Goal: Task Accomplishment & Management: Manage account settings

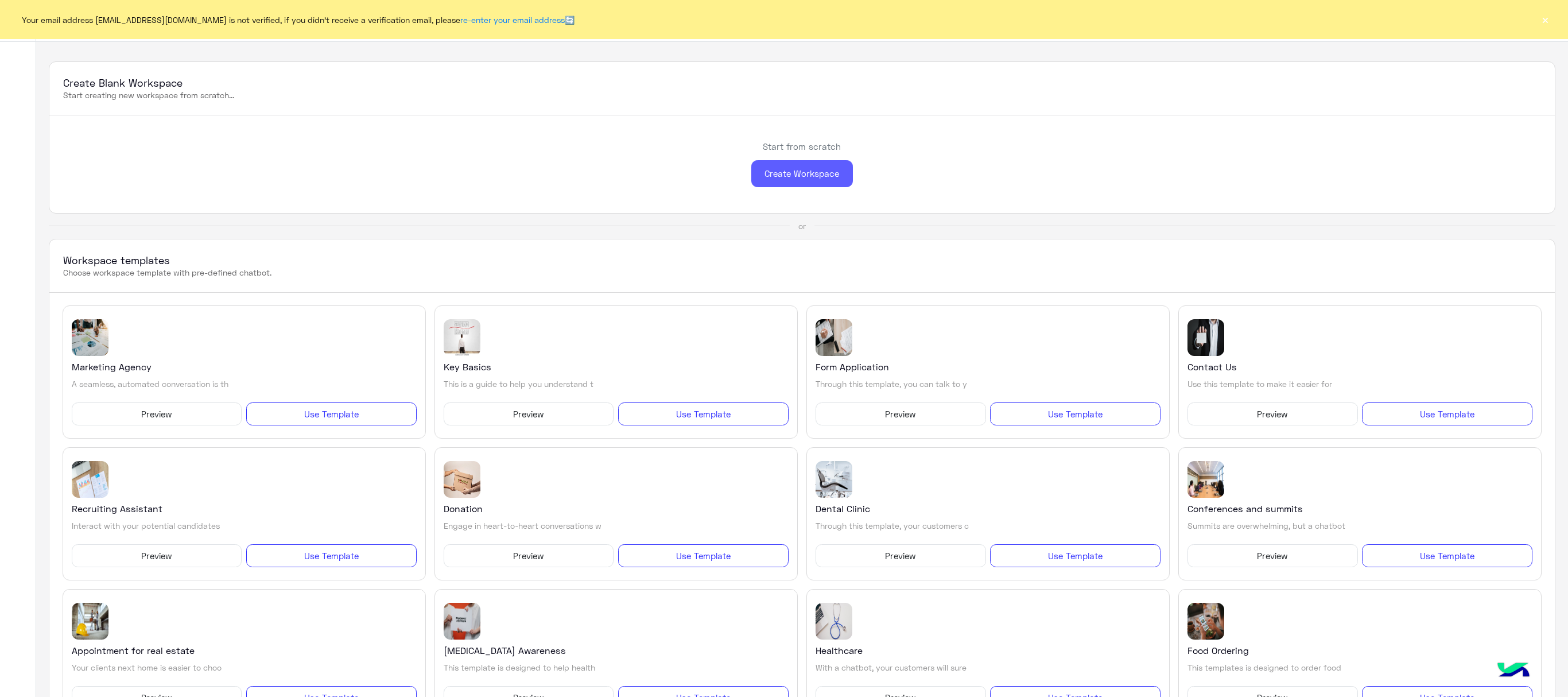
click at [830, 187] on div "Create Workspace" at bounding box center [802, 174] width 101 height 27
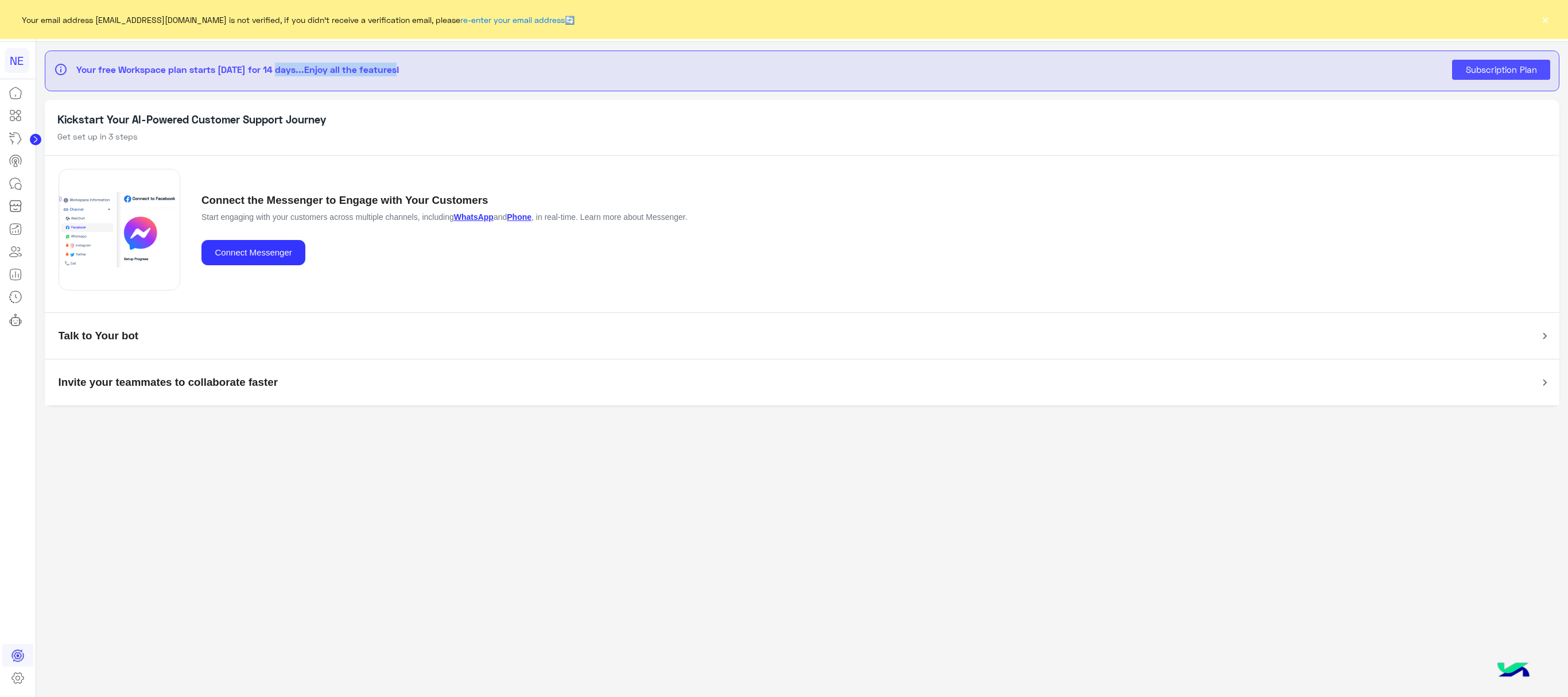
drag, startPoint x: 428, startPoint y: 91, endPoint x: 275, endPoint y: 87, distance: 153.1
click at [275, 87] on div "info Your free Workspace plan starts [DATE] for 14 days...Enjoy all the feature…" at bounding box center [802, 71] width 1514 height 41
click at [489, 117] on h5 "Kickstart Your AI-Powered Customer Support Journey" at bounding box center [802, 120] width 1489 height 13
click at [16, 676] on icon at bounding box center [18, 678] width 13 height 13
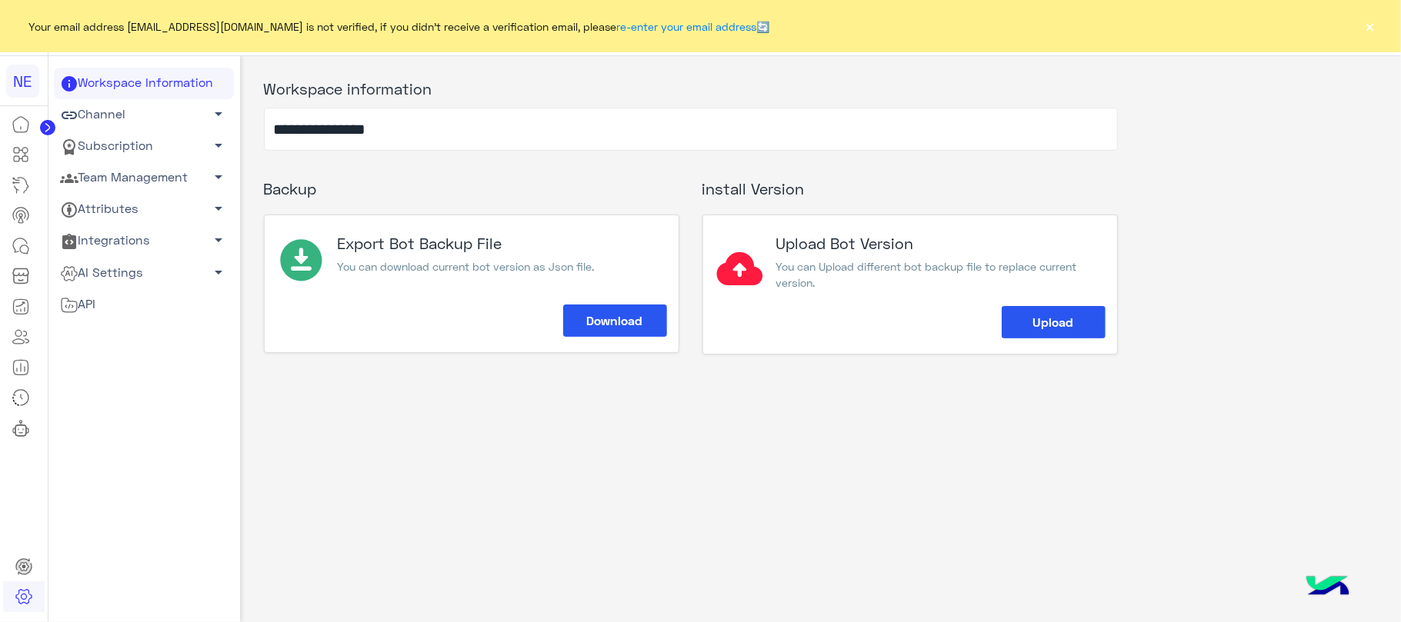
drag, startPoint x: 475, startPoint y: 28, endPoint x: 115, endPoint y: 148, distance: 379.6
click at [115, 148] on link "Subscription arrow_drop_down" at bounding box center [144, 147] width 180 height 32
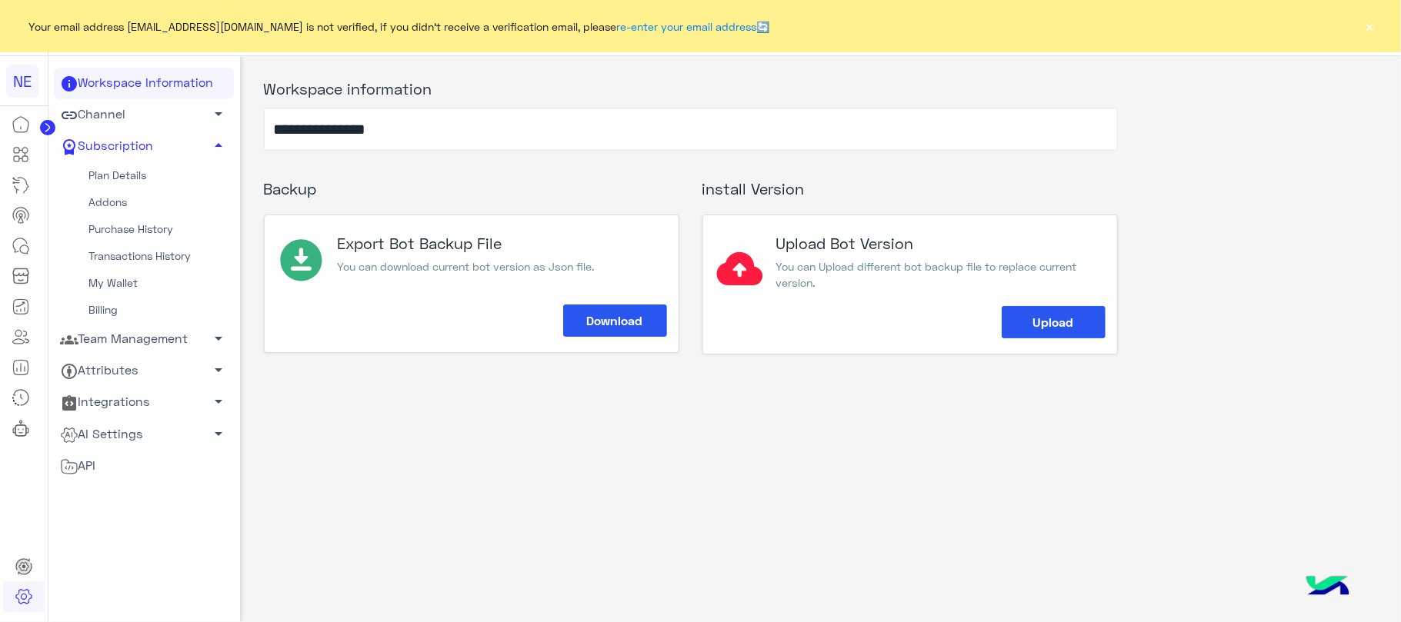
click at [115, 175] on link "Plan Details" at bounding box center [144, 175] width 180 height 27
